Goal: Information Seeking & Learning: Learn about a topic

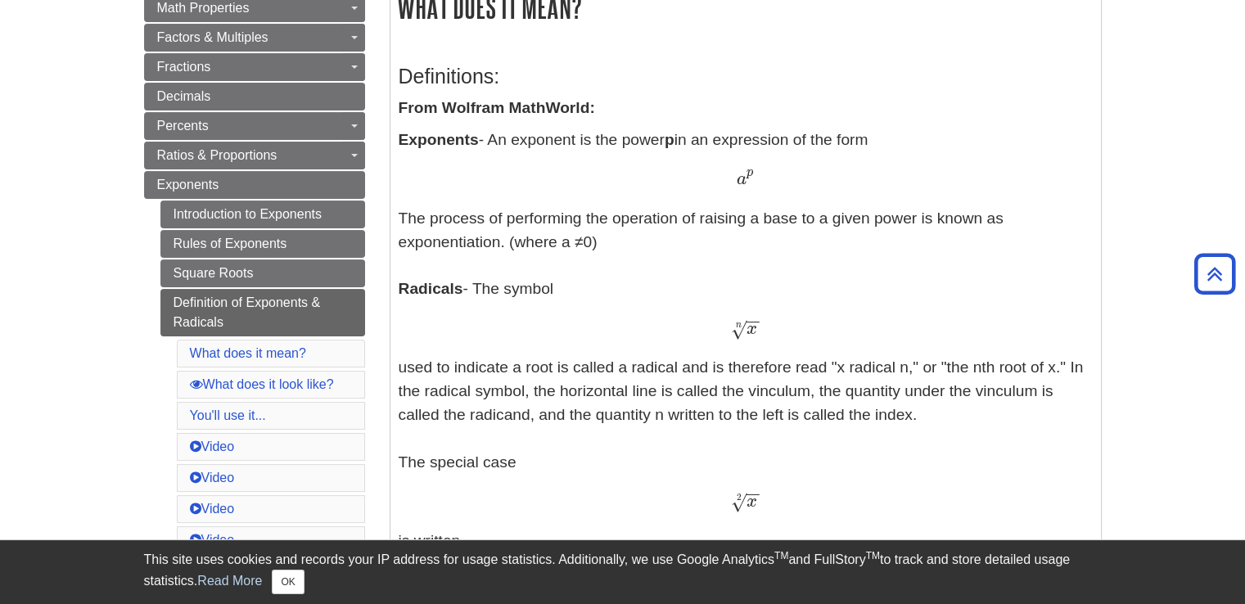
scroll to position [313, 0]
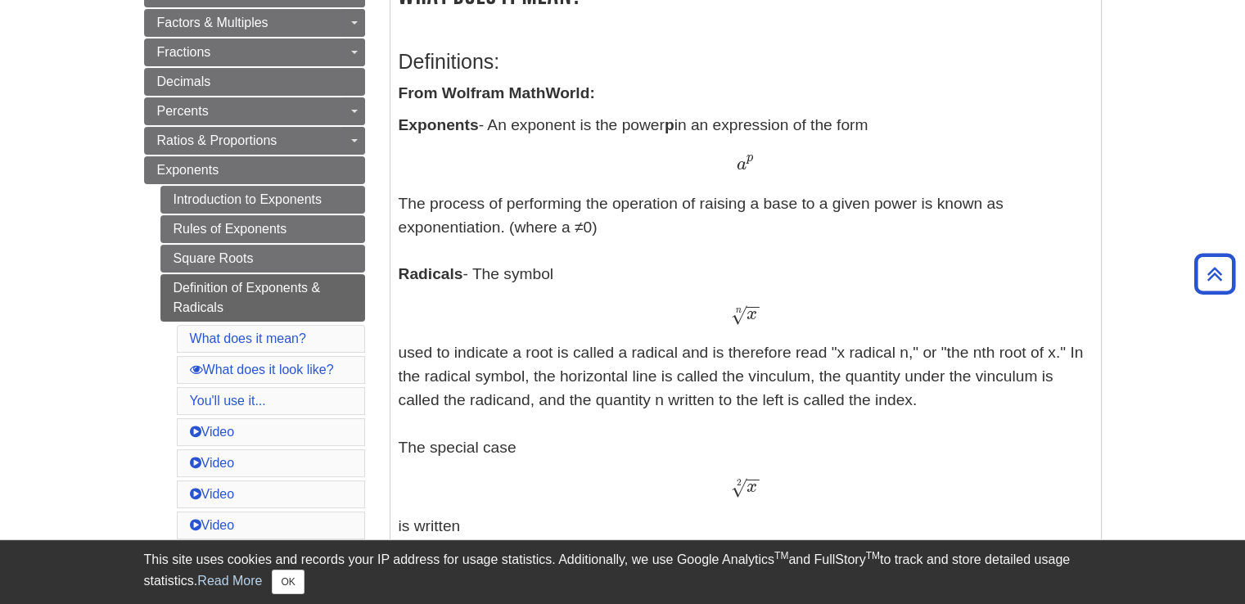
click at [728, 169] on div "a p a p" at bounding box center [746, 165] width 694 height 24
drag, startPoint x: 728, startPoint y: 169, endPoint x: 769, endPoint y: 165, distance: 41.1
click at [769, 165] on div "a p a p" at bounding box center [746, 165] width 694 height 24
click at [592, 125] on p "Exponents - An exponent is the power p in an expression of the form a p a p The…" at bounding box center [746, 569] width 694 height 911
drag, startPoint x: 592, startPoint y: 125, endPoint x: 751, endPoint y: 130, distance: 158.9
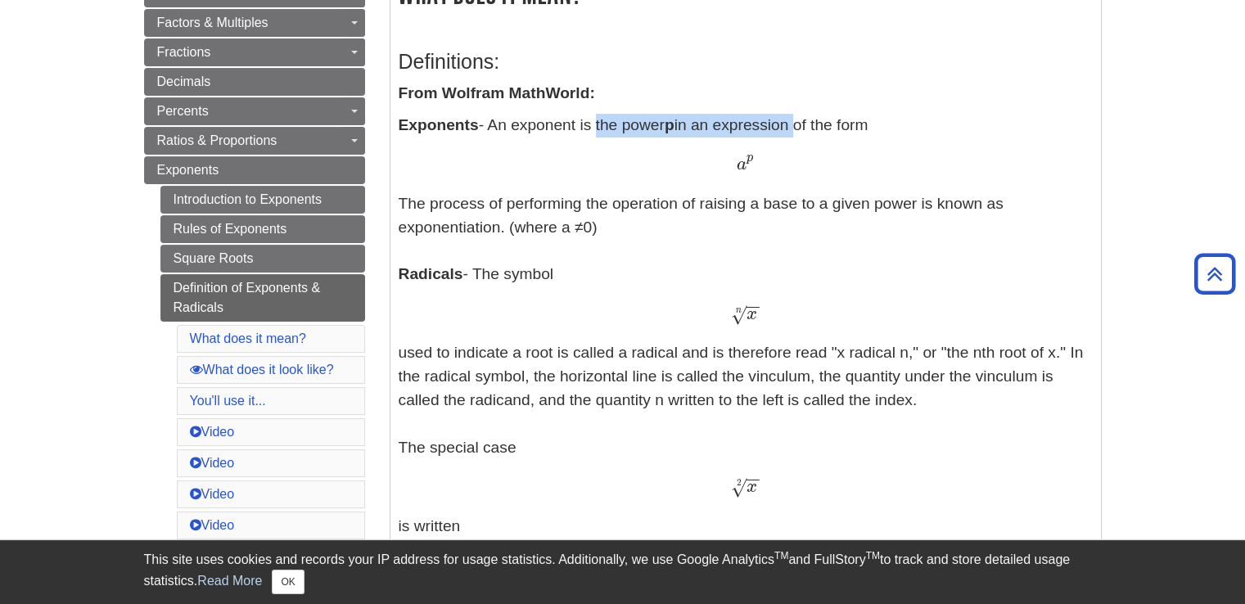
click at [751, 130] on p "Exponents - An exponent is the power p in an expression of the form a p a p The…" at bounding box center [746, 569] width 694 height 911
click at [863, 126] on p "Exponents - An exponent is the power p in an expression of the form a p a p The…" at bounding box center [746, 569] width 694 height 911
drag, startPoint x: 863, startPoint y: 126, endPoint x: 512, endPoint y: 130, distance: 351.2
click at [512, 130] on p "Exponents - An exponent is the power p in an expression of the form a p a p The…" at bounding box center [746, 569] width 694 height 911
drag, startPoint x: 750, startPoint y: 285, endPoint x: 741, endPoint y: 288, distance: 9.6
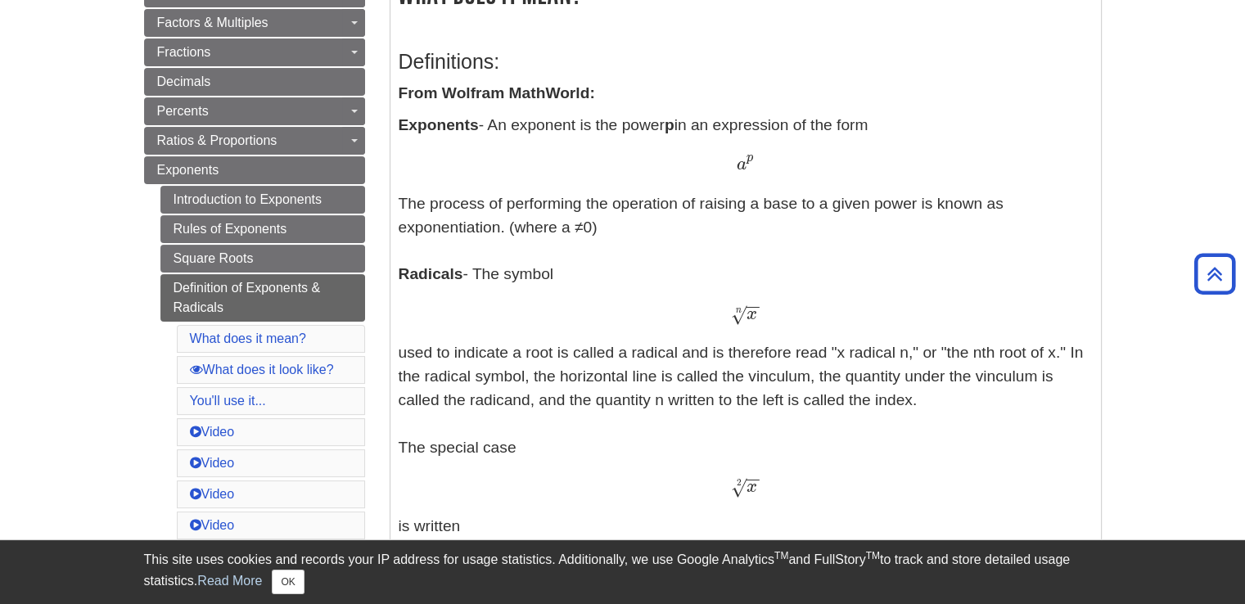
click at [741, 288] on p "Exponents - An exponent is the power p in an expression of the form a p a p The…" at bounding box center [746, 569] width 694 height 911
click at [729, 318] on div "x − − √ n x n" at bounding box center [746, 314] width 694 height 24
click at [730, 316] on div "x − − √ n x n" at bounding box center [746, 314] width 694 height 24
drag, startPoint x: 730, startPoint y: 316, endPoint x: 765, endPoint y: 314, distance: 34.5
click at [765, 314] on div "x − − √ n x n" at bounding box center [746, 314] width 694 height 24
